Goal: Transaction & Acquisition: Subscribe to service/newsletter

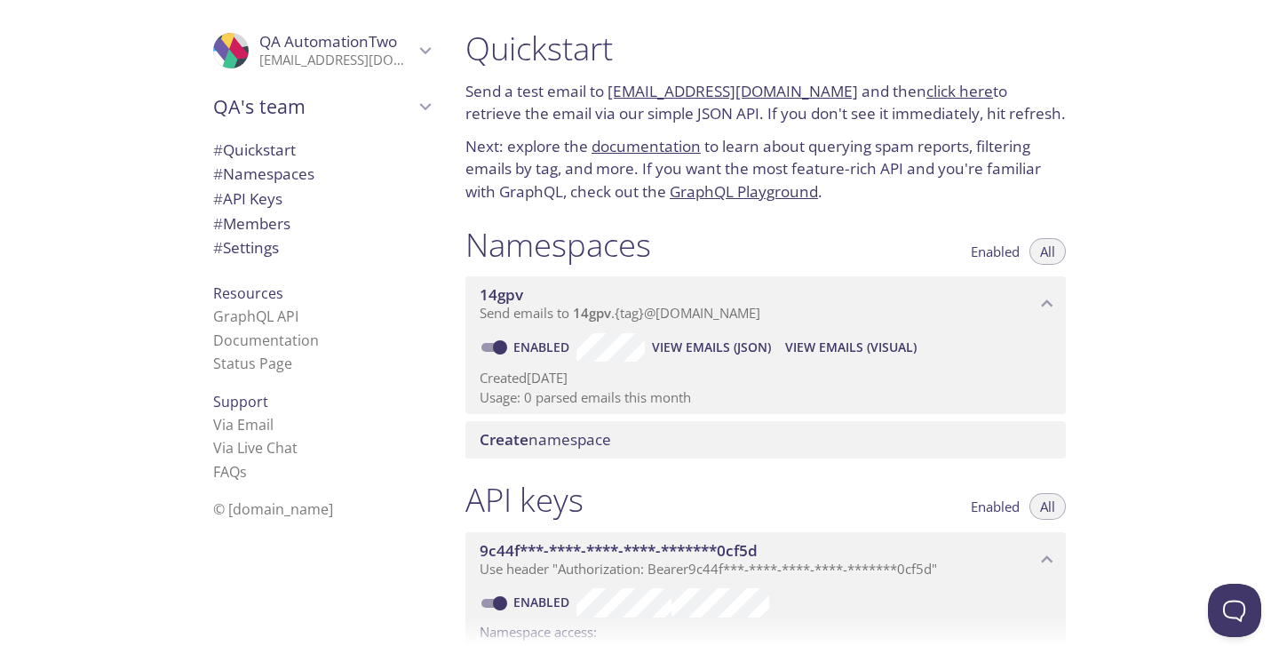
drag, startPoint x: 606, startPoint y: 91, endPoint x: 828, endPoint y: 96, distance: 221.2
click at [828, 96] on p "Send a test email to [EMAIL_ADDRESS][DOMAIN_NAME] and then click here to retrie…" at bounding box center [765, 102] width 600 height 45
copy p "[EMAIL_ADDRESS][DOMAIN_NAME]"
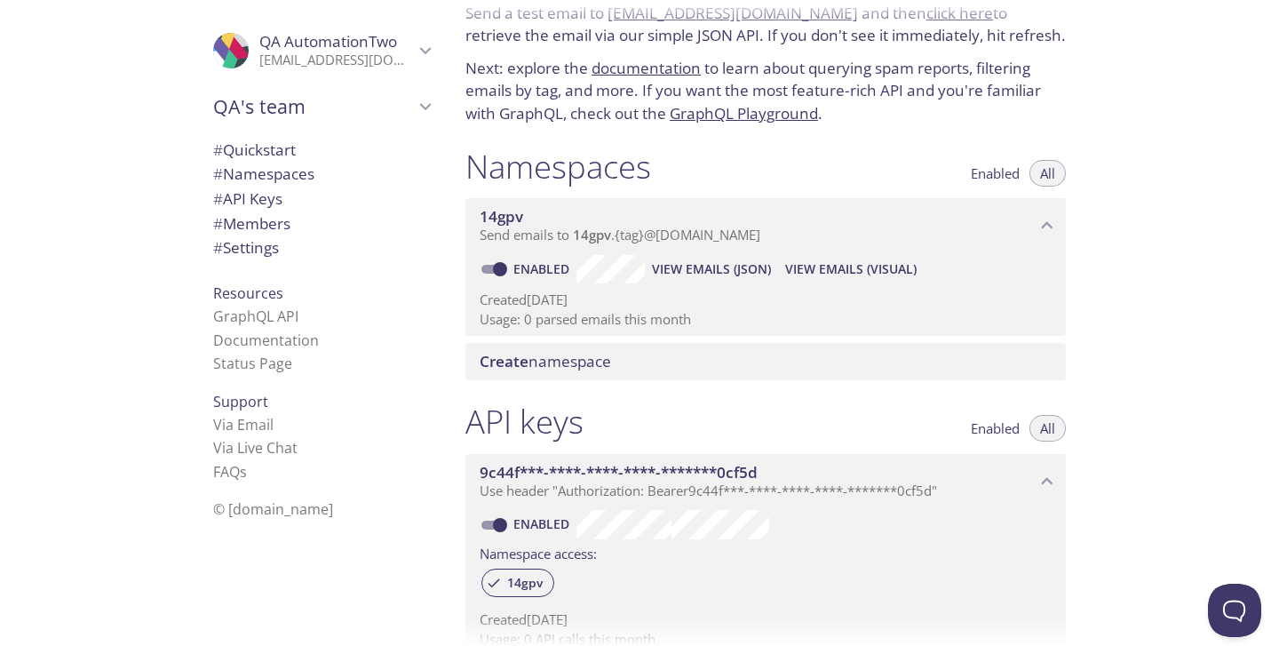
scroll to position [122, 0]
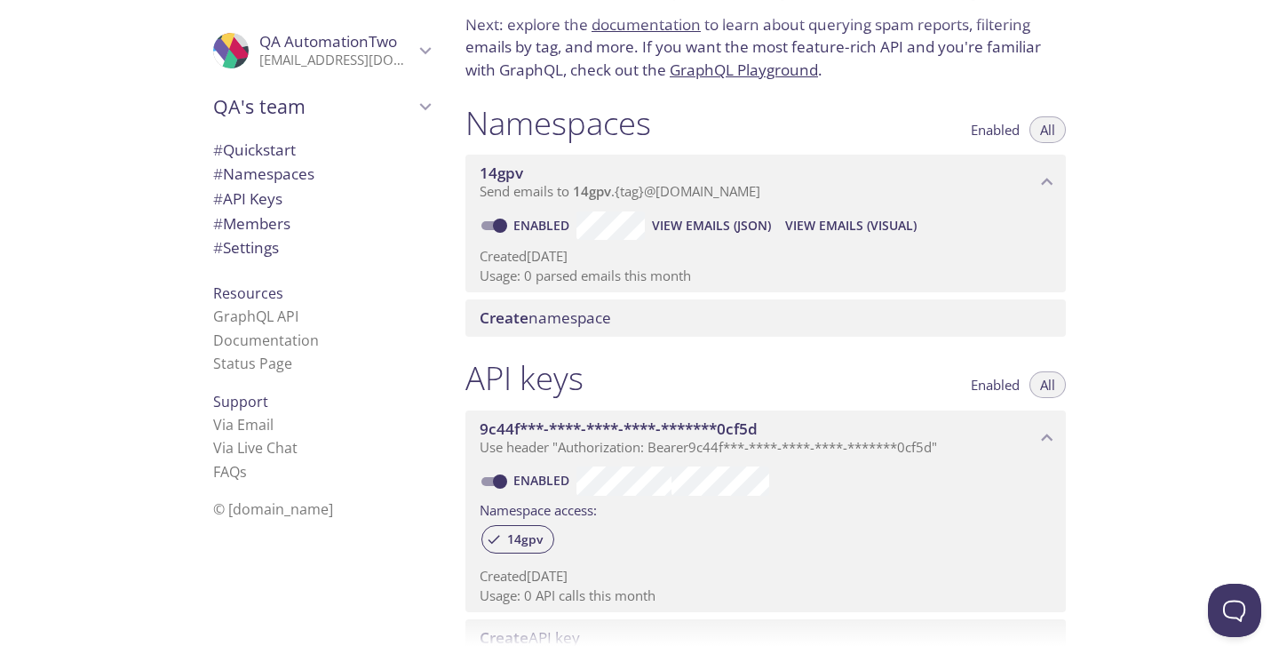
copy p "[EMAIL_ADDRESS][DOMAIN_NAME]"
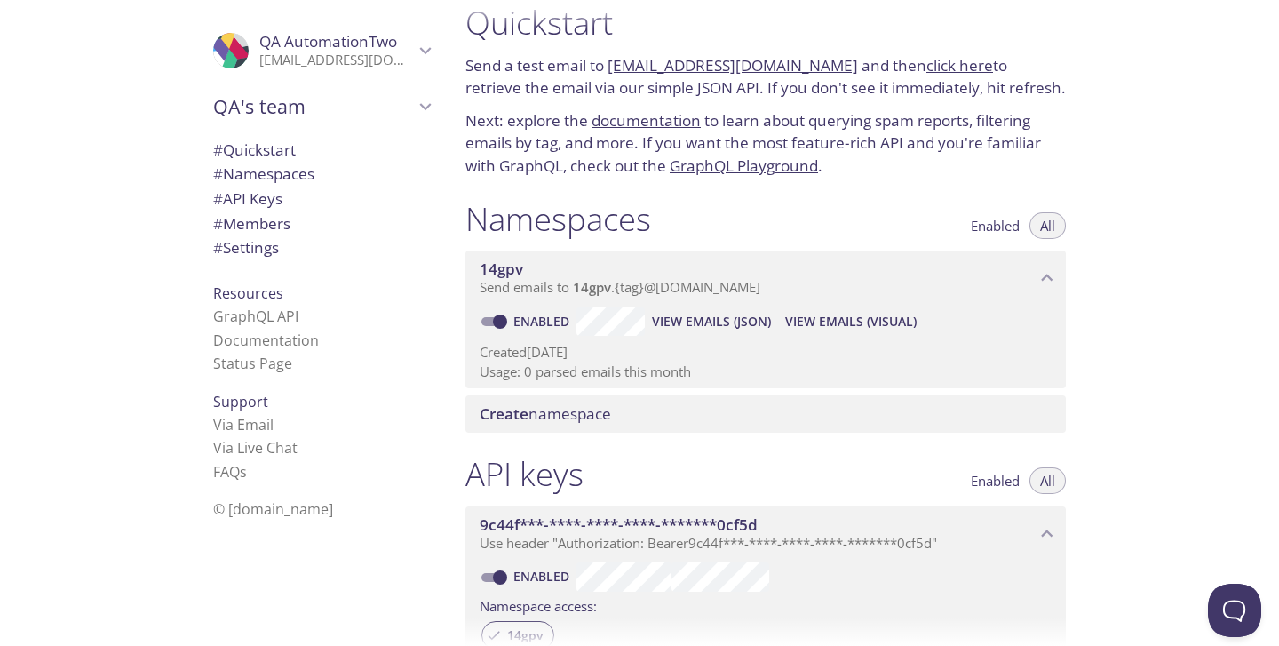
scroll to position [0, 0]
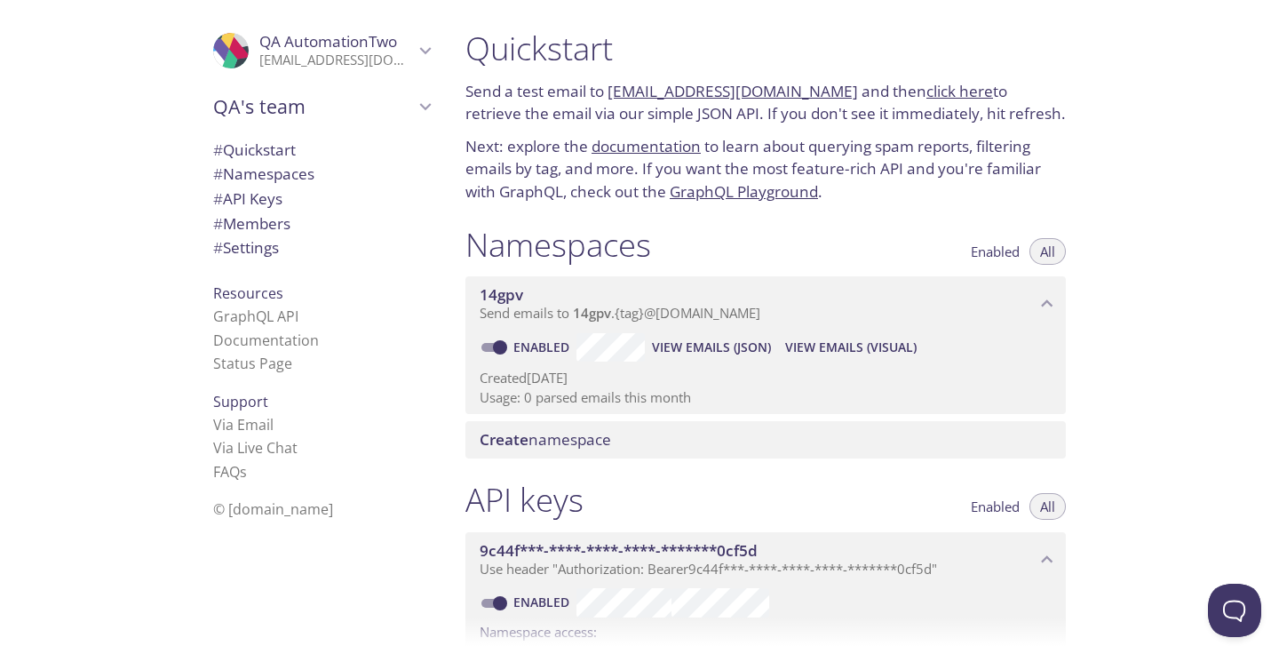
drag, startPoint x: 607, startPoint y: 85, endPoint x: 827, endPoint y: 80, distance: 219.4
click at [827, 80] on p "Send a test email to 14gpv.test@inbox.testmail.app and then click here to retri…" at bounding box center [765, 102] width 600 height 45
copy link "[EMAIL_ADDRESS][DOMAIN_NAME]"
click at [732, 346] on span "View Emails (JSON)" at bounding box center [711, 347] width 119 height 21
click at [423, 56] on icon "QA AutomationTwo" at bounding box center [425, 50] width 23 height 23
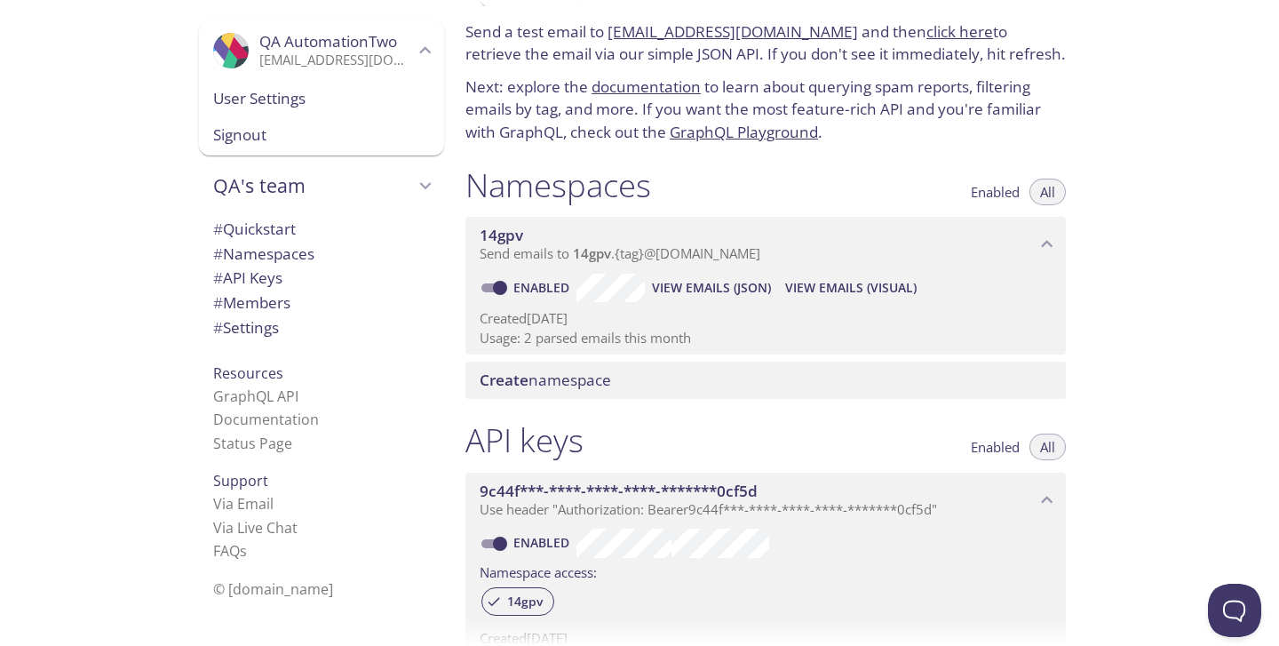
scroll to position [167, 0]
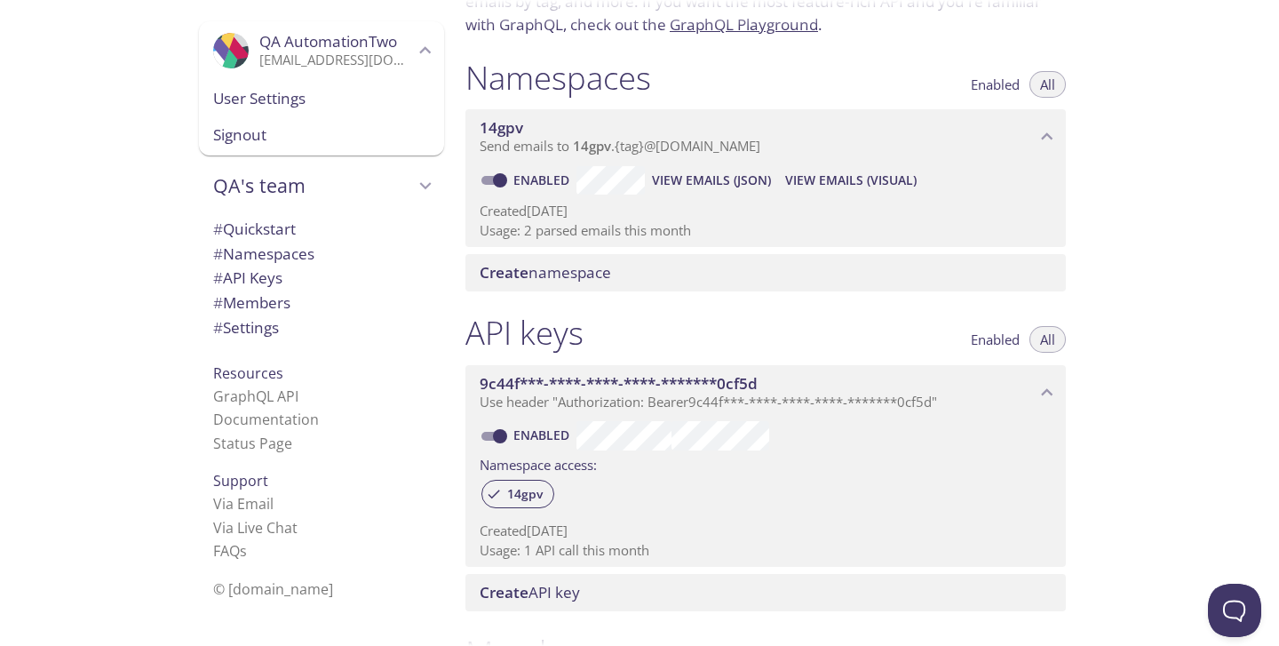
click at [712, 183] on span "View Emails (JSON)" at bounding box center [711, 180] width 119 height 21
click at [818, 179] on span "View Emails (Visual)" at bounding box center [850, 180] width 131 height 21
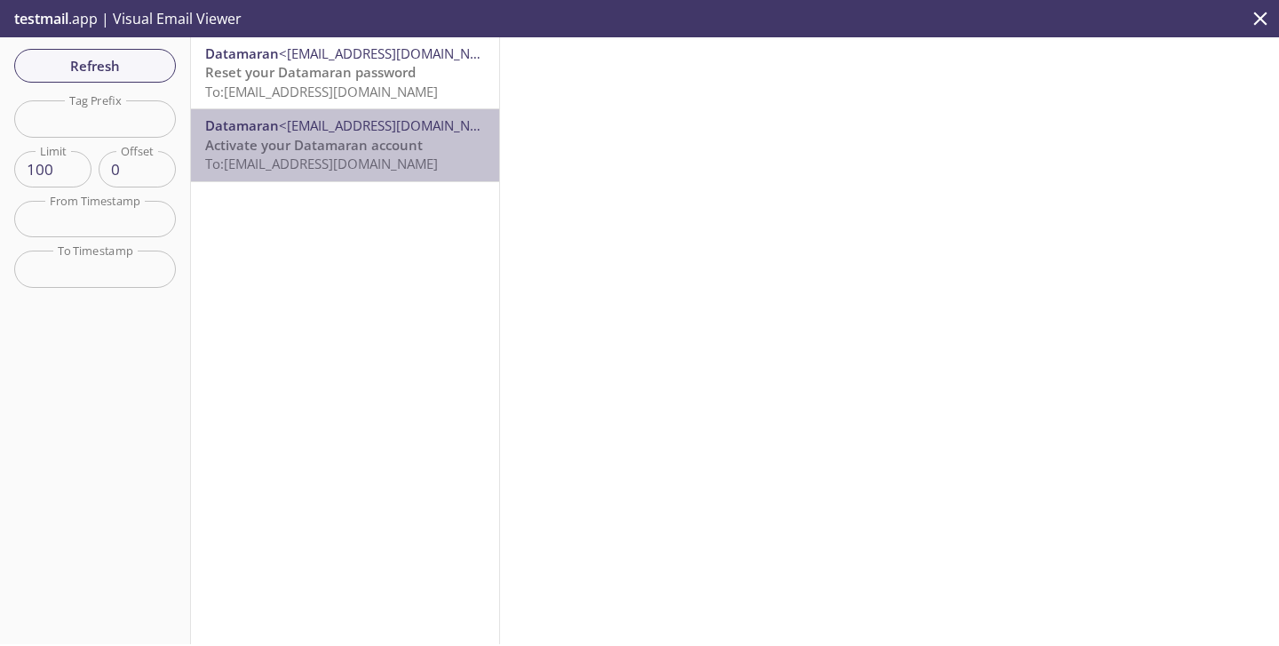
click at [339, 136] on span "Activate your Datamaran account" at bounding box center [314, 145] width 218 height 18
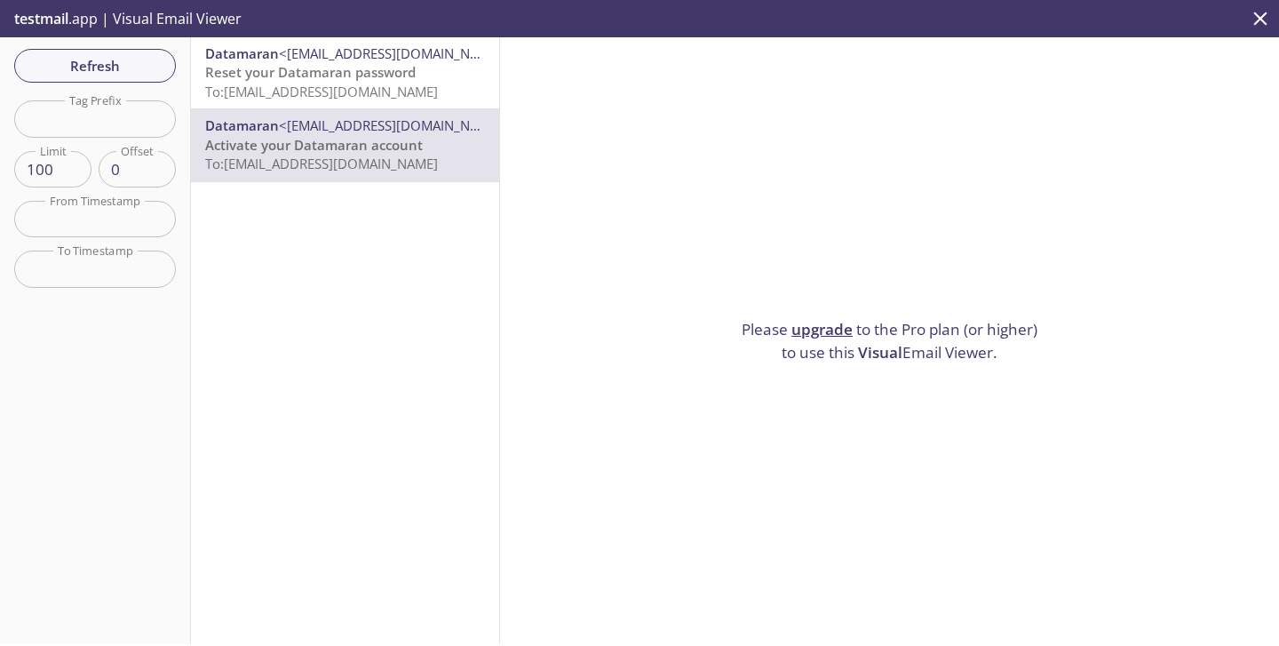
click at [817, 334] on link "upgrade" at bounding box center [821, 329] width 61 height 20
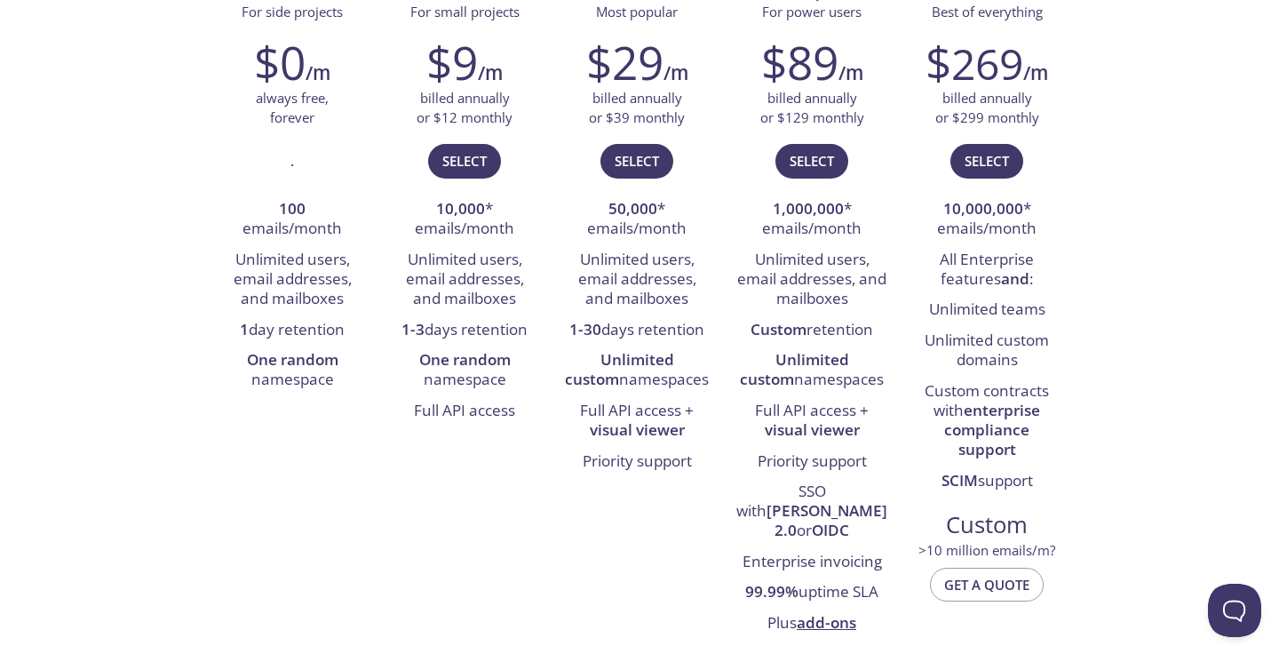
scroll to position [321, 0]
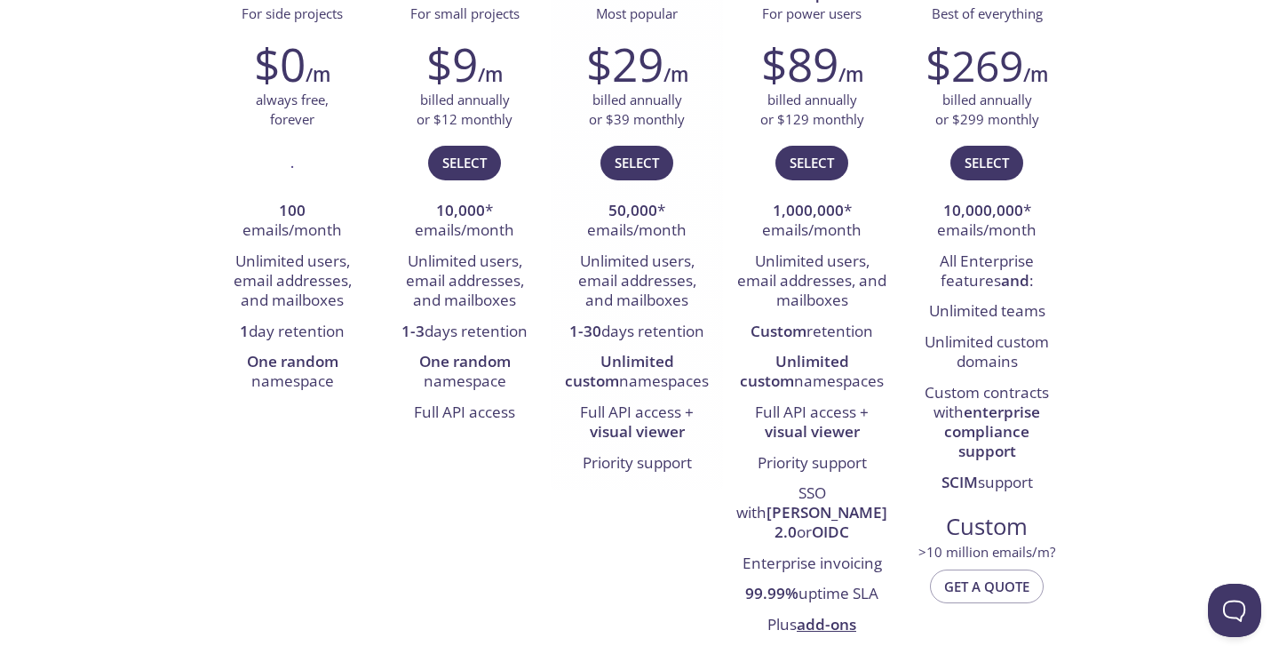
drag, startPoint x: 694, startPoint y: 384, endPoint x: 562, endPoint y: 364, distance: 133.0
click at [562, 364] on div "$29 /m billed annually or $39 monthly Select 50,000 * emails/month Unlimited us…" at bounding box center [637, 258] width 172 height 464
drag, startPoint x: 665, startPoint y: 211, endPoint x: 601, endPoint y: 210, distance: 64.0
click at [601, 210] on li "50,000 * emails/month" at bounding box center [637, 221] width 146 height 51
click at [602, 210] on li "50,000 * emails/month" at bounding box center [637, 221] width 146 height 51
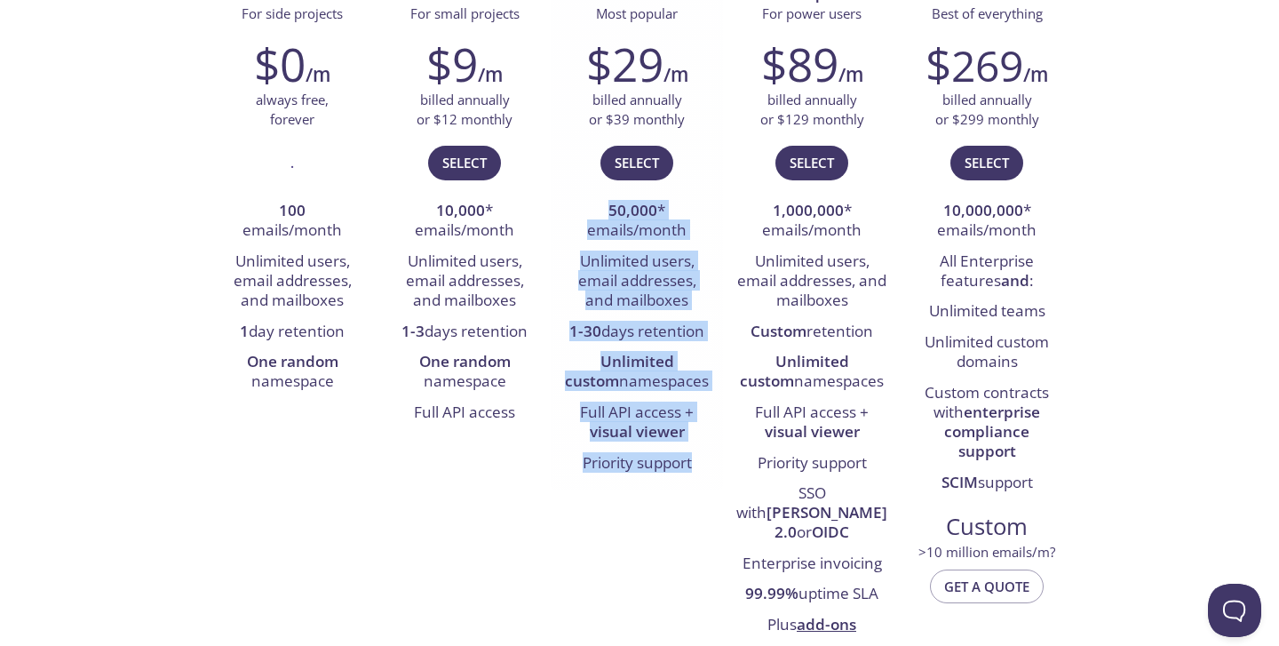
drag, startPoint x: 606, startPoint y: 208, endPoint x: 693, endPoint y: 467, distance: 273.5
click at [693, 467] on ul "50,000 * emails/month Unlimited users, email addresses, and mailboxes 1-30 days…" at bounding box center [637, 337] width 146 height 282
